Goal: Transaction & Acquisition: Book appointment/travel/reservation

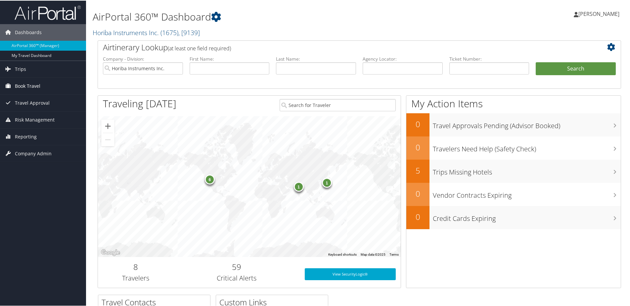
click at [29, 84] on span "Book Travel" at bounding box center [27, 85] width 25 height 17
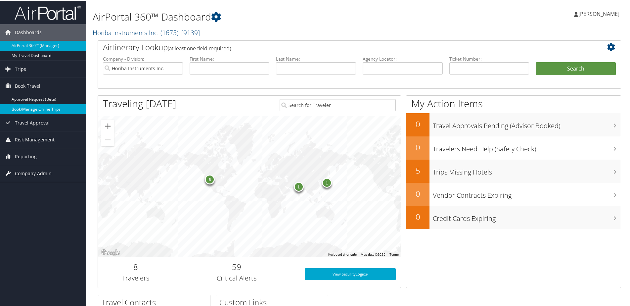
click at [33, 108] on link "Book/Manage Online Trips" at bounding box center [43, 109] width 86 height 10
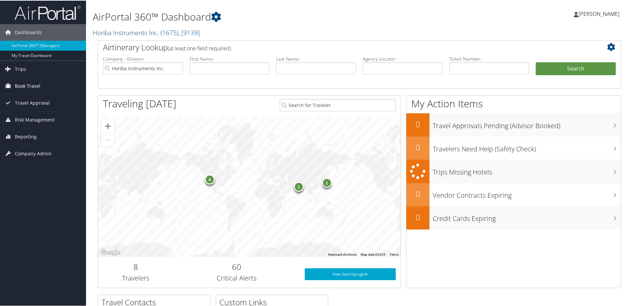
click at [23, 85] on span "Book Travel" at bounding box center [27, 85] width 25 height 17
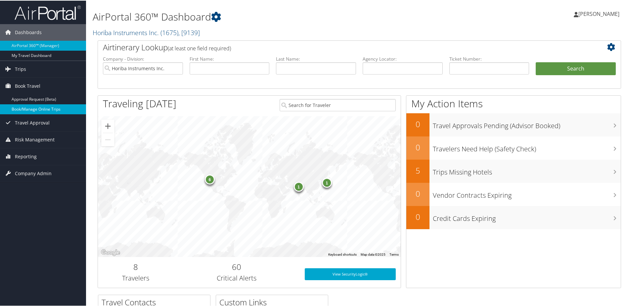
click at [30, 106] on link "Book/Manage Online Trips" at bounding box center [43, 109] width 86 height 10
